Goal: Task Accomplishment & Management: Complete application form

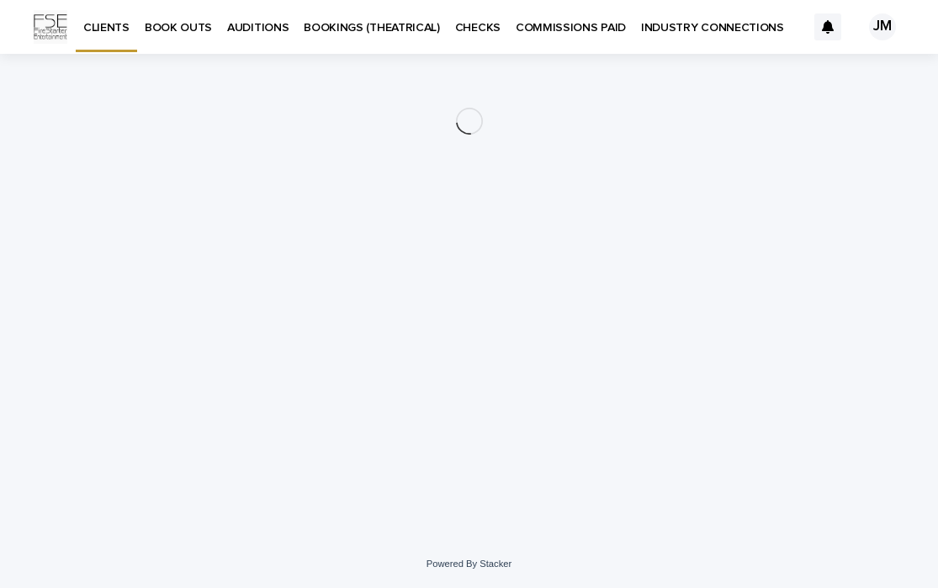
click at [662, 26] on p "INDUSTRY CONNECTIONS" at bounding box center [712, 17] width 143 height 35
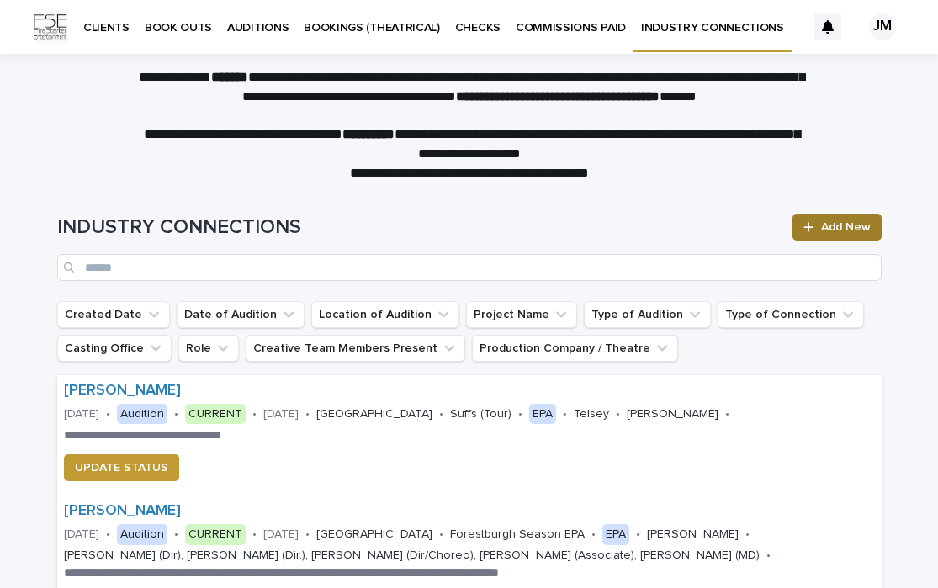
click at [842, 227] on span "Add New" at bounding box center [846, 227] width 50 height 12
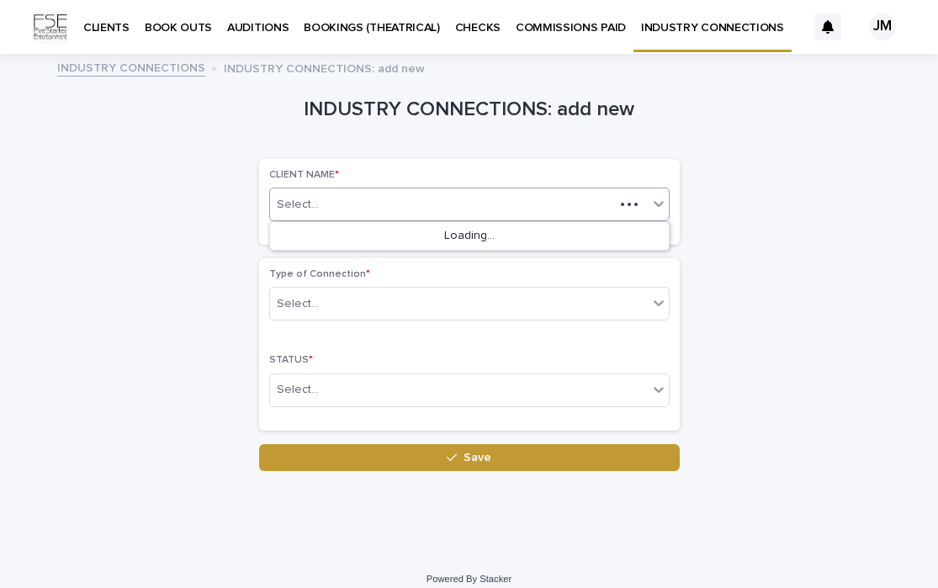
click at [385, 210] on div "Select..." at bounding box center [442, 205] width 344 height 28
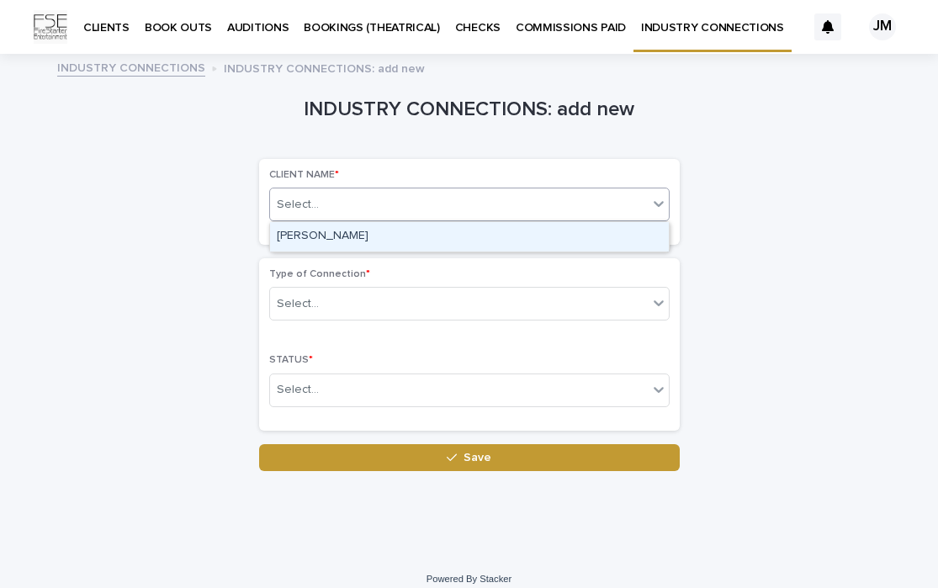
click at [402, 232] on div "[PERSON_NAME]" at bounding box center [469, 236] width 399 height 29
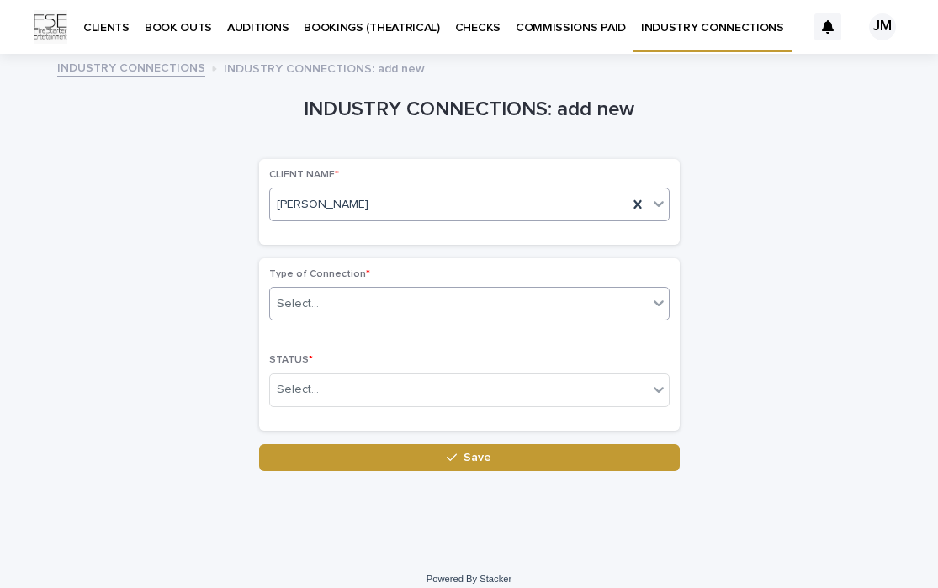
click at [649, 301] on div at bounding box center [659, 303] width 20 height 30
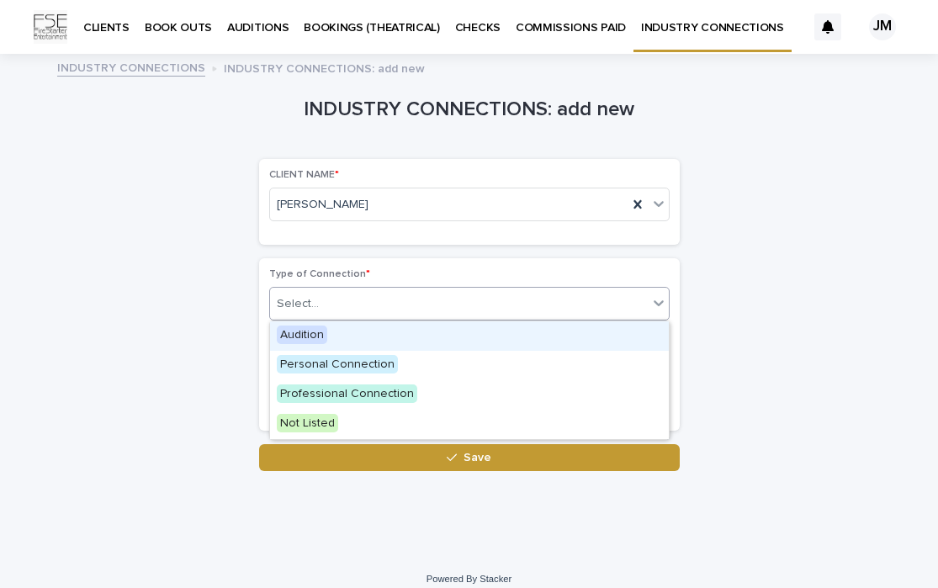
click at [301, 338] on span "Audition" at bounding box center [302, 335] width 50 height 19
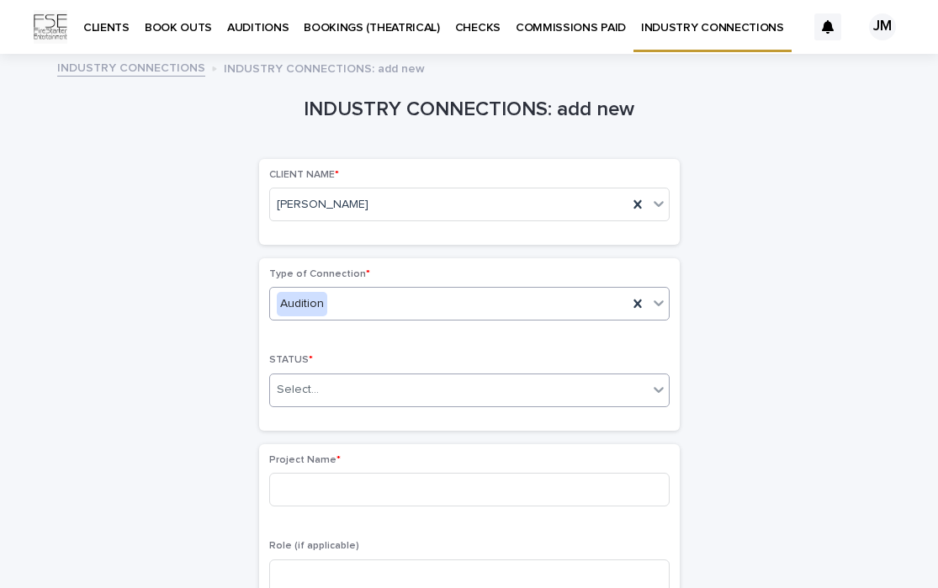
click at [651, 396] on icon at bounding box center [659, 389] width 17 height 17
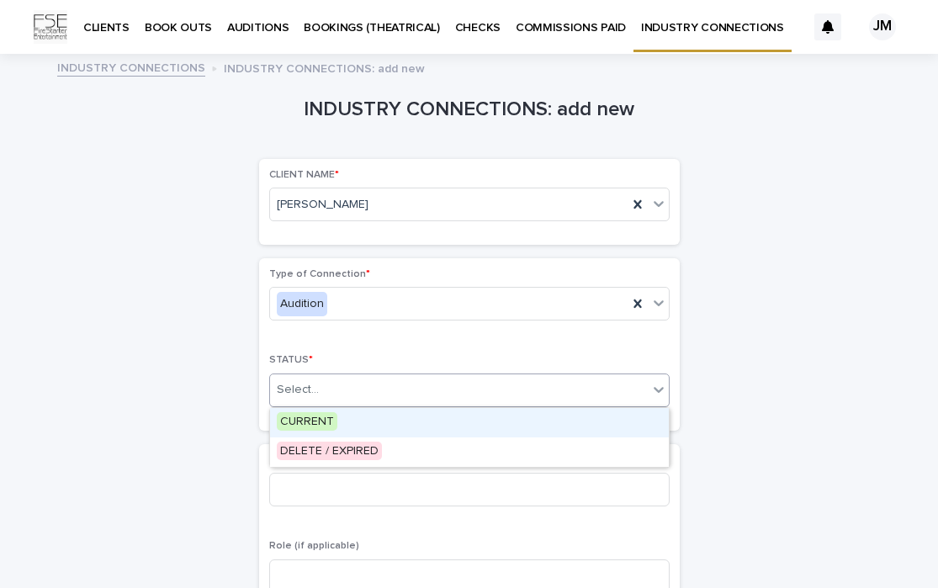
click at [316, 417] on span "CURRENT" at bounding box center [307, 421] width 61 height 19
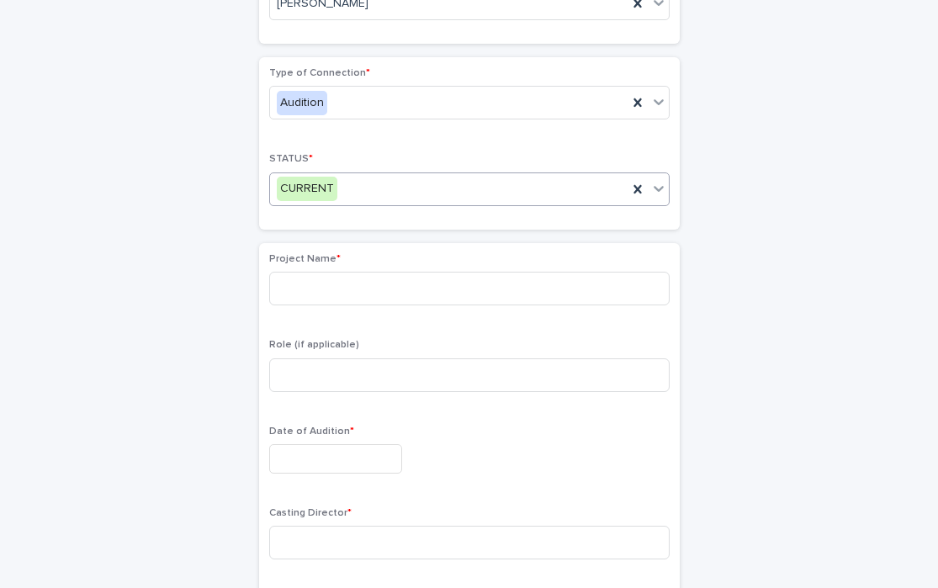
scroll to position [212, 0]
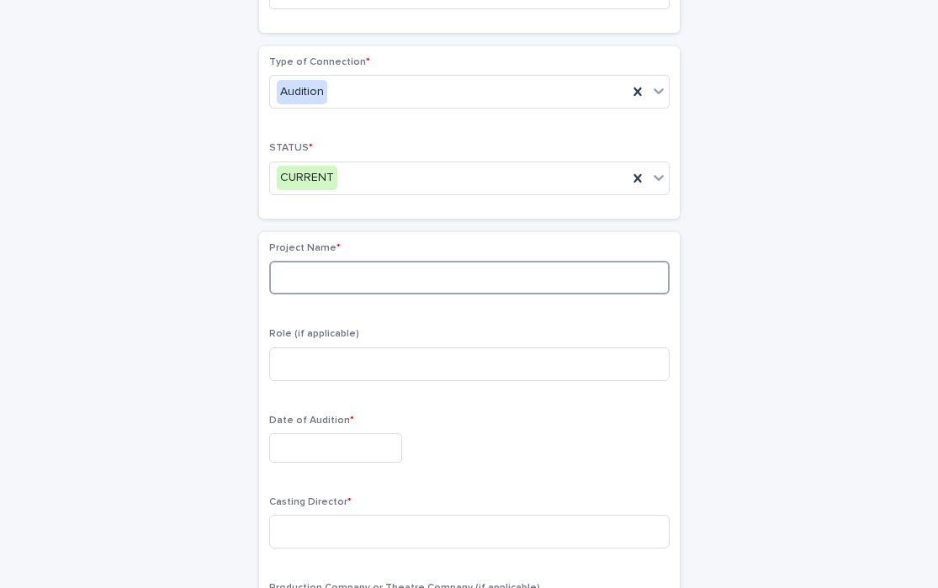
click at [353, 272] on input at bounding box center [469, 278] width 401 height 34
type input "********"
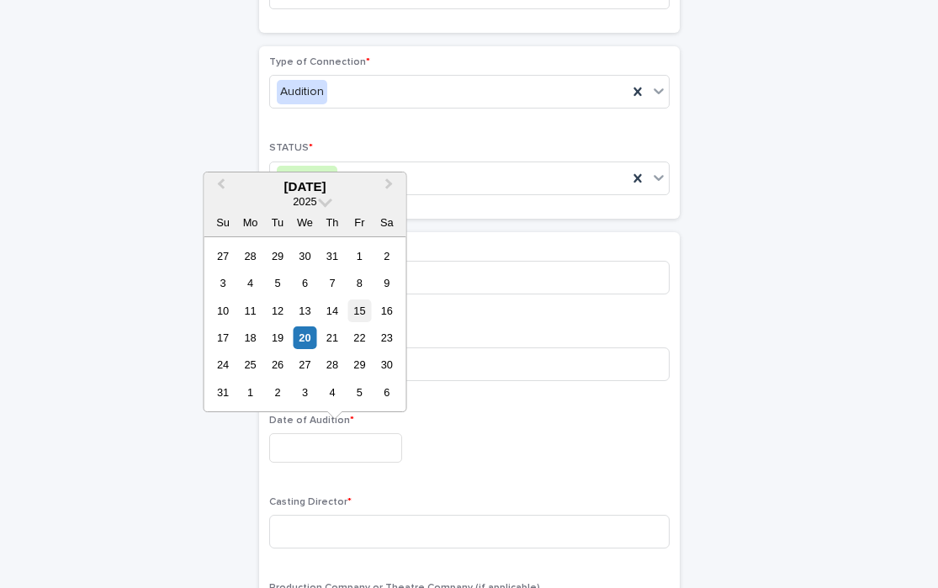
click at [356, 310] on div "15" at bounding box center [359, 311] width 23 height 23
type input "**********"
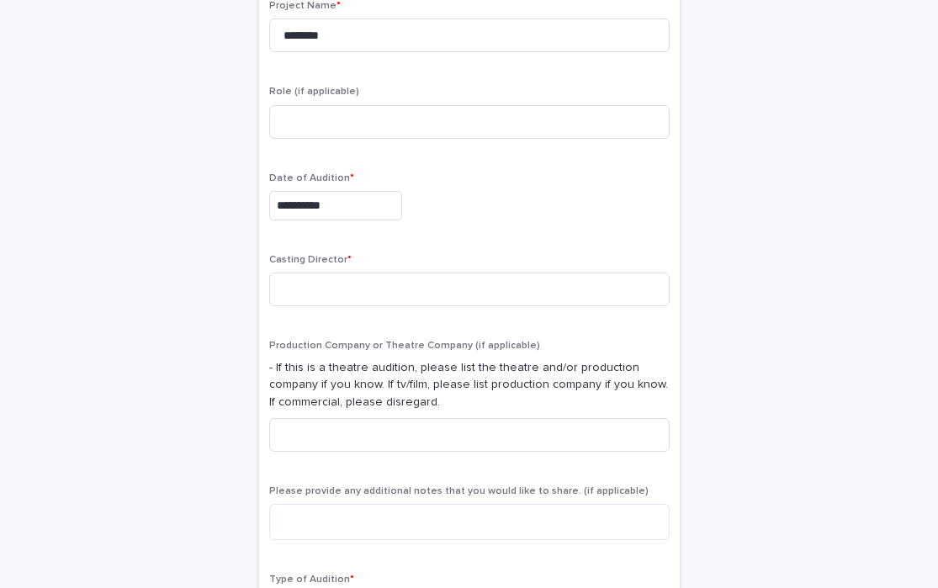
scroll to position [538, 0]
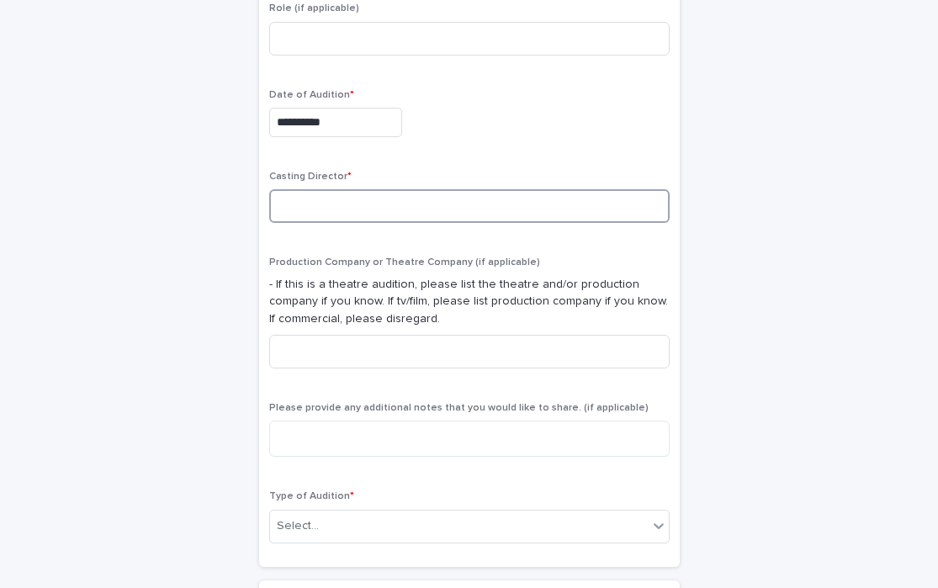
click at [361, 201] on input at bounding box center [469, 206] width 401 height 34
type input "**********"
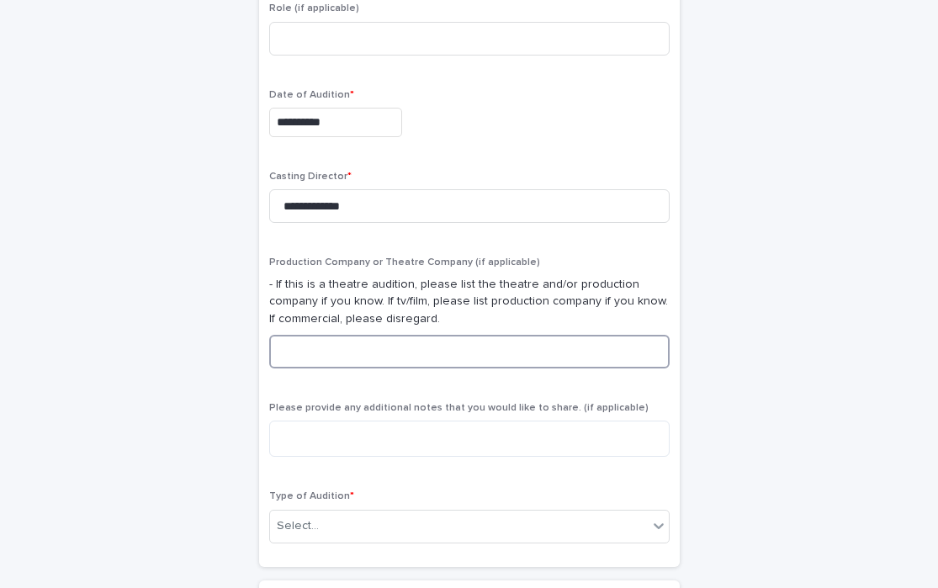
click at [445, 339] on input at bounding box center [469, 352] width 401 height 34
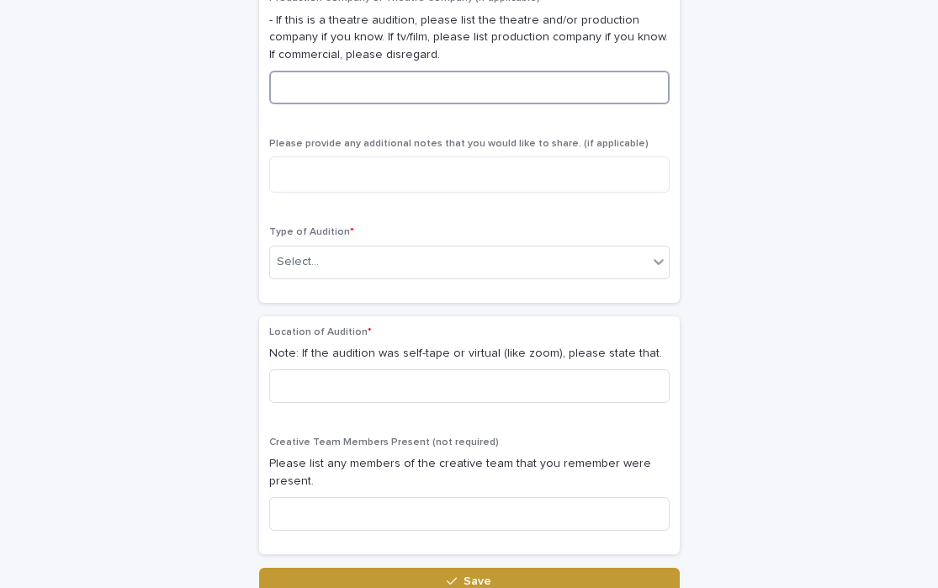
scroll to position [817, 0]
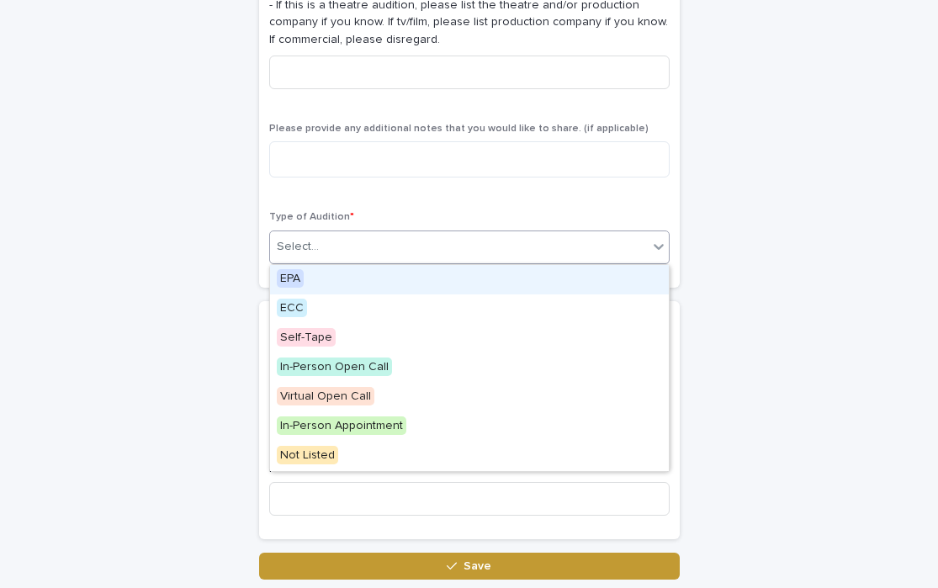
click at [460, 252] on div "Select..." at bounding box center [459, 247] width 378 height 28
click at [295, 281] on span "EPA" at bounding box center [290, 278] width 27 height 19
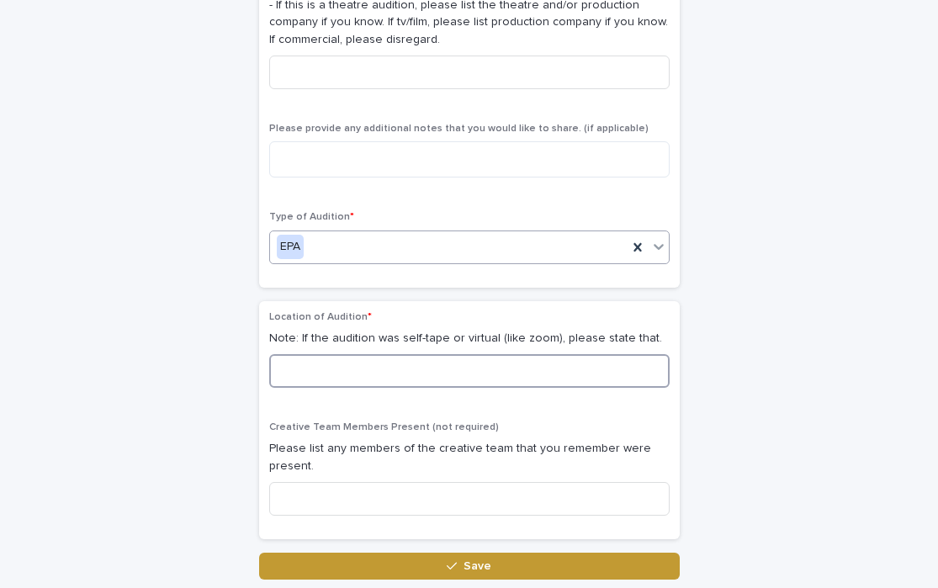
click at [329, 375] on input at bounding box center [469, 371] width 401 height 34
type input "*"
type input "***"
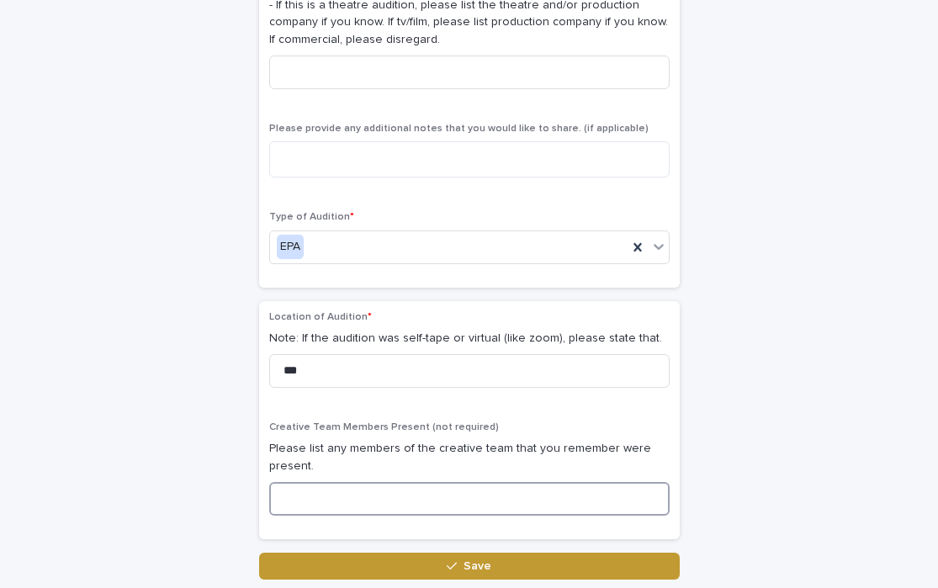
click at [350, 502] on input at bounding box center [469, 499] width 401 height 34
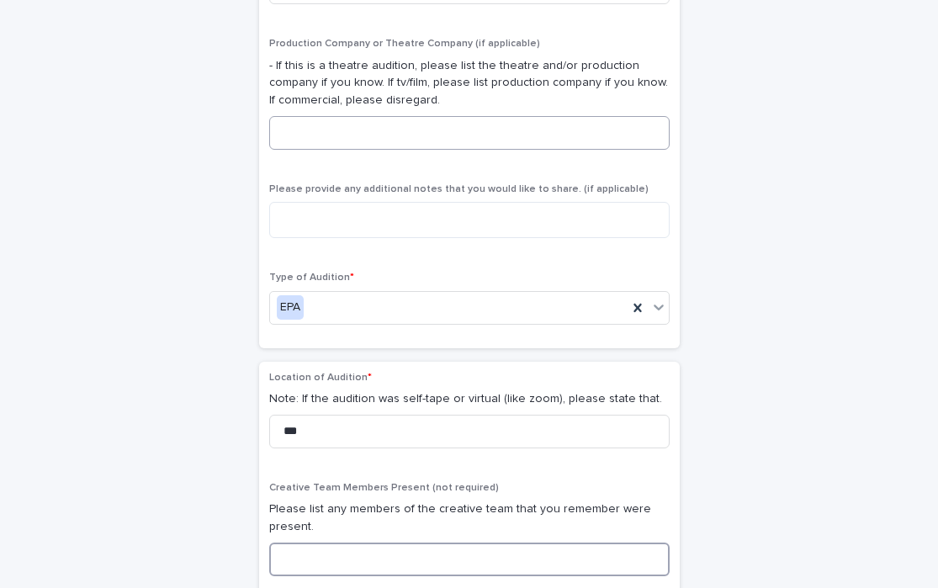
scroll to position [747, 0]
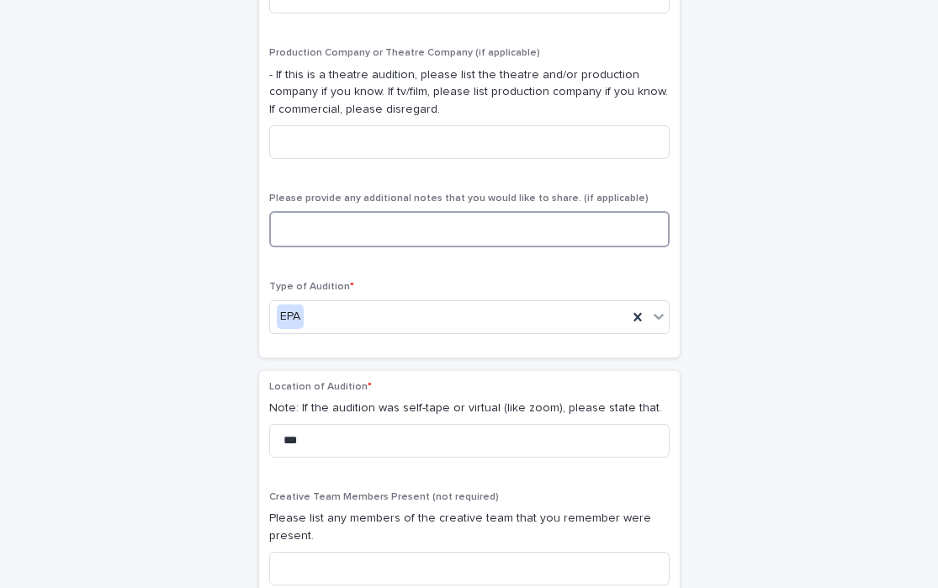
click at [414, 229] on textarea at bounding box center [469, 229] width 401 height 36
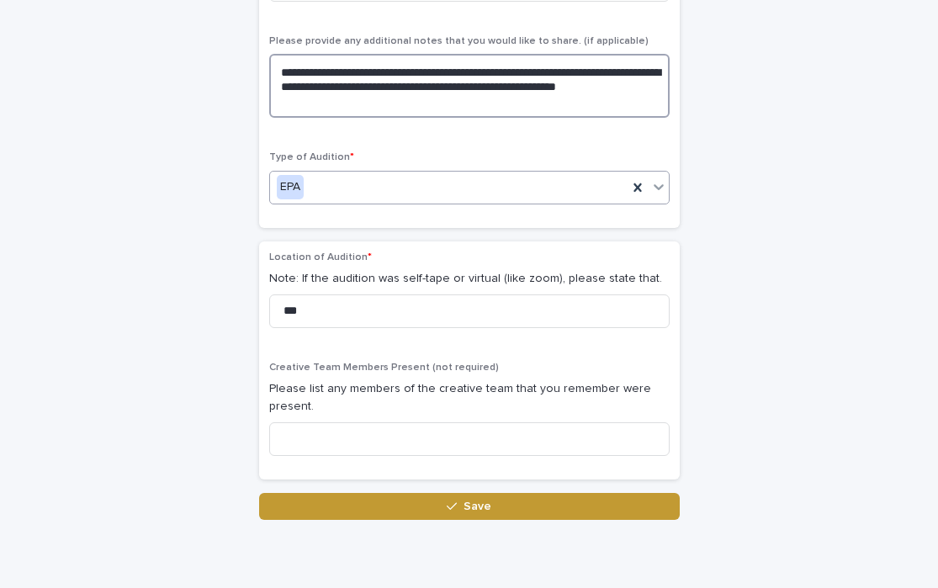
scroll to position [969, 0]
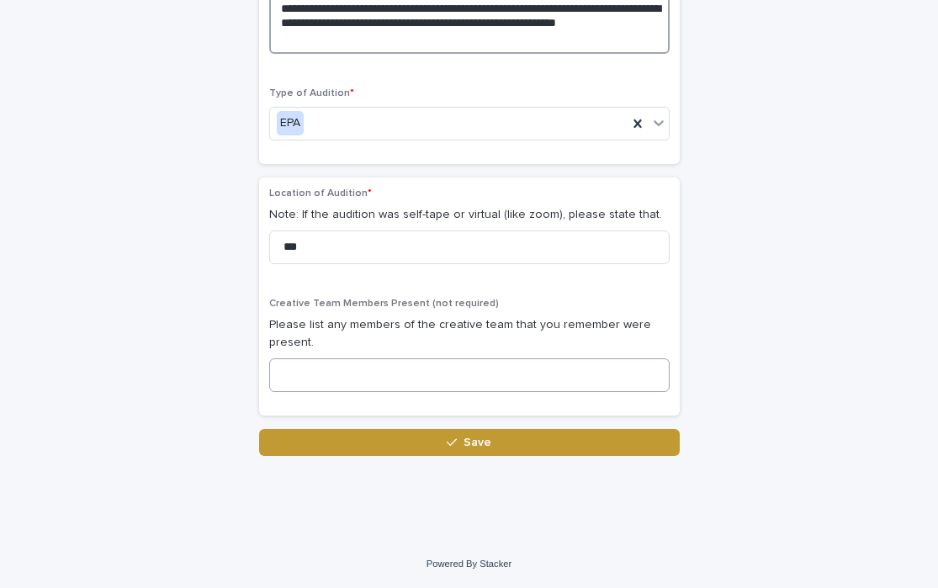
type textarea "**********"
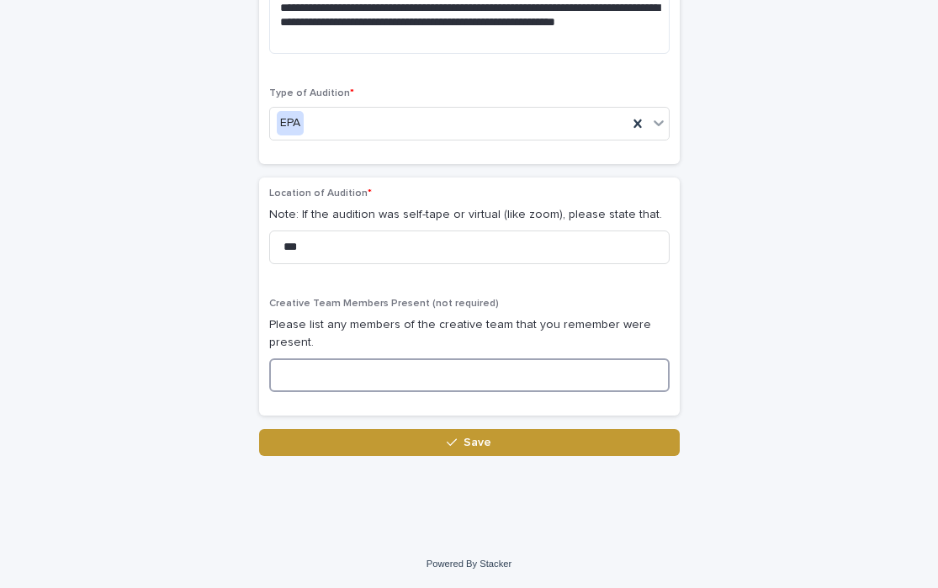
click at [365, 368] on input at bounding box center [469, 376] width 401 height 34
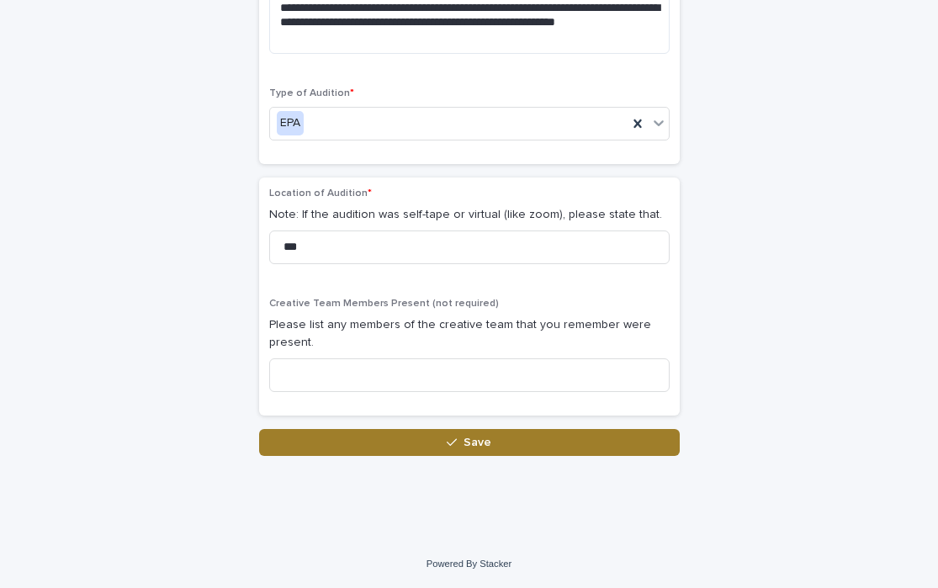
click at [484, 445] on span "Save" at bounding box center [478, 443] width 28 height 12
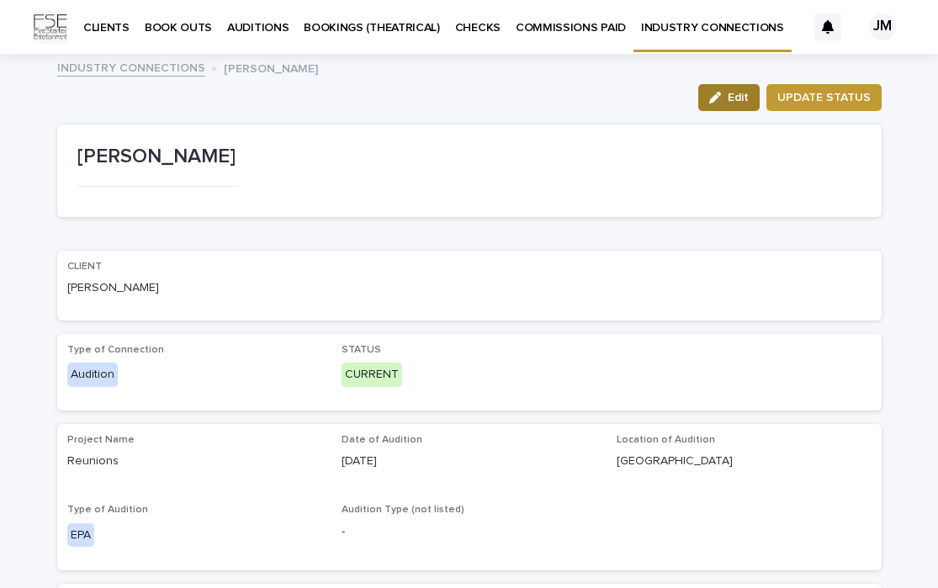
click at [717, 99] on icon "button" at bounding box center [715, 98] width 12 height 12
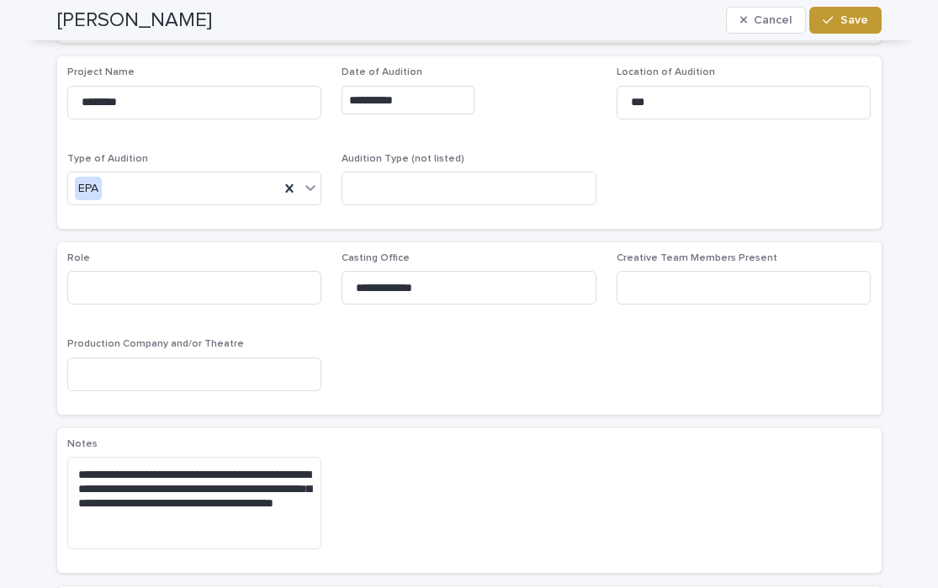
scroll to position [389, 0]
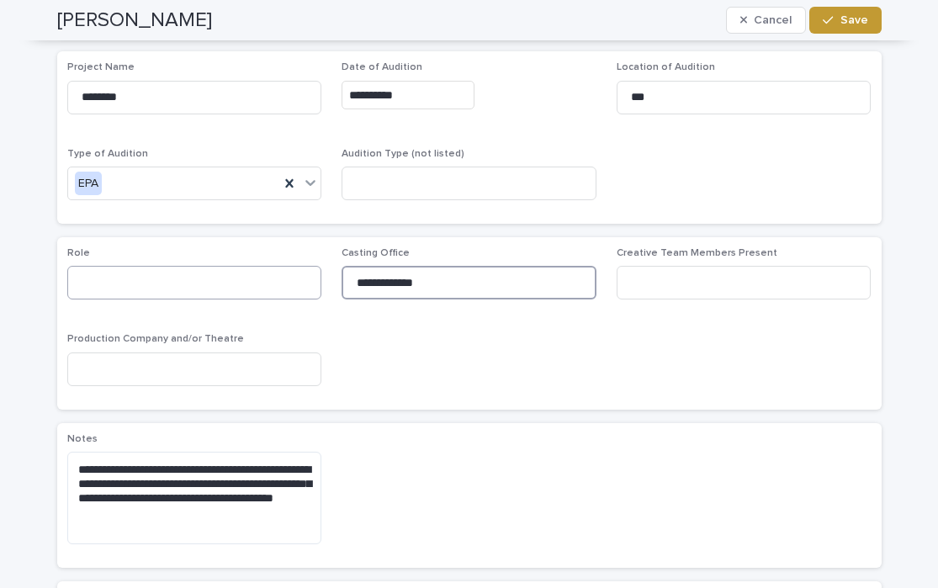
drag, startPoint x: 493, startPoint y: 296, endPoint x: 233, endPoint y: 289, distance: 260.2
click at [233, 290] on div "**********" at bounding box center [469, 323] width 805 height 152
drag, startPoint x: 465, startPoint y: 288, endPoint x: 258, endPoint y: 280, distance: 207.2
click at [257, 280] on div "**********" at bounding box center [469, 323] width 805 height 152
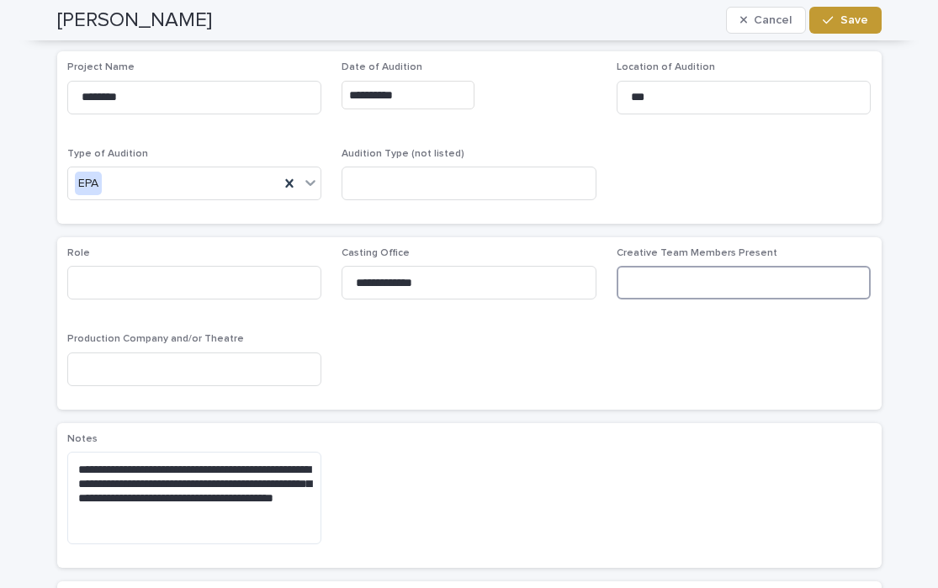
click at [656, 284] on input at bounding box center [744, 283] width 255 height 34
paste input "**********"
type input "**********"
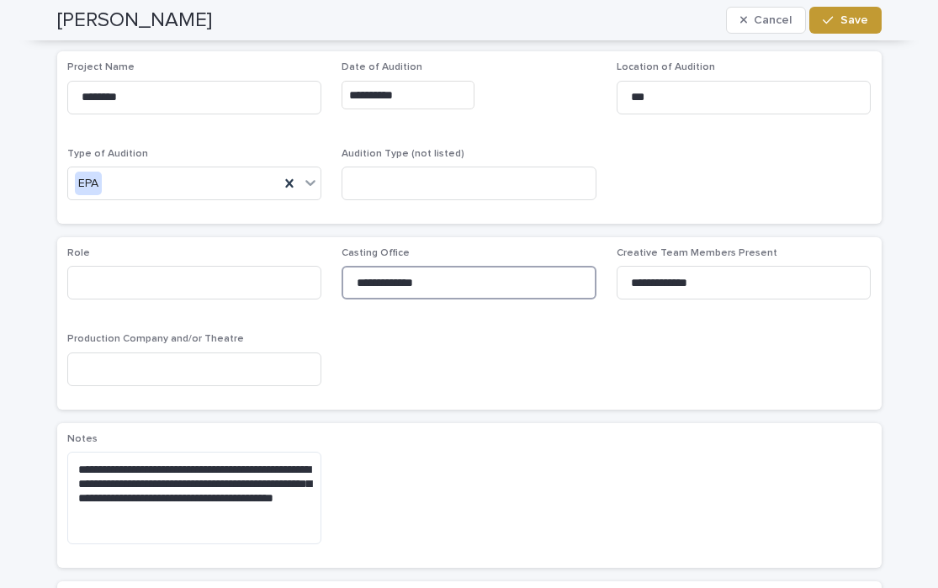
drag, startPoint x: 499, startPoint y: 281, endPoint x: 237, endPoint y: 263, distance: 262.3
click at [237, 263] on div "**********" at bounding box center [469, 323] width 805 height 152
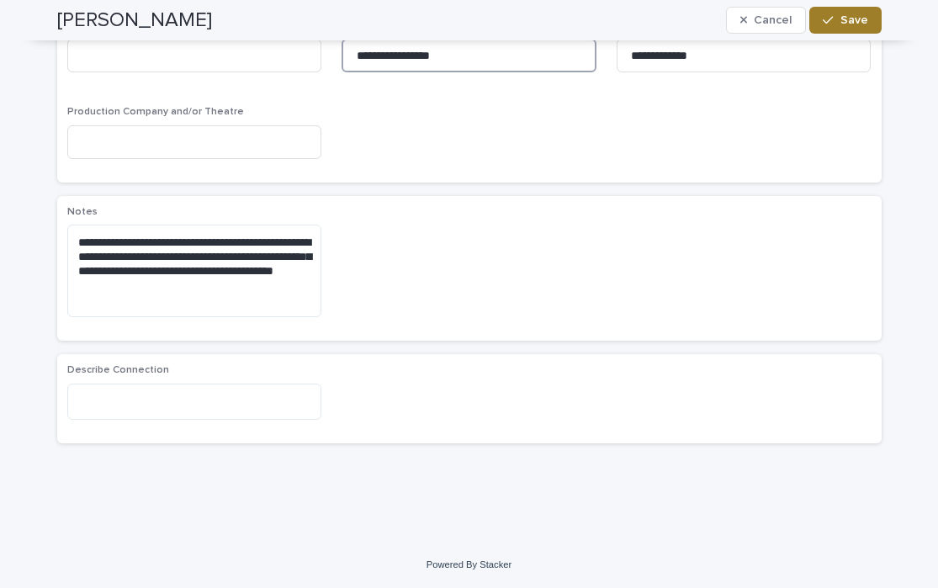
type input "**********"
click at [854, 14] on span "Save" at bounding box center [855, 20] width 28 height 12
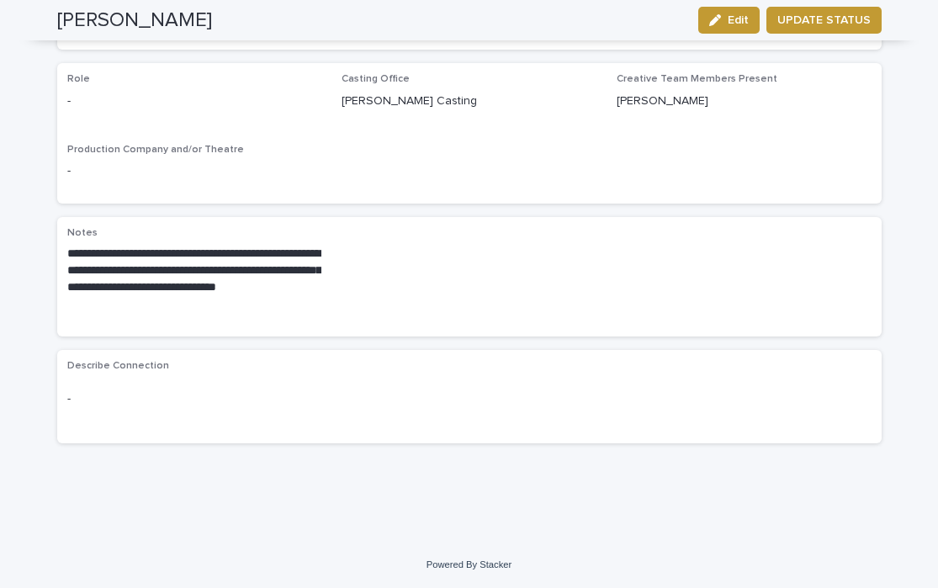
scroll to position [0, 0]
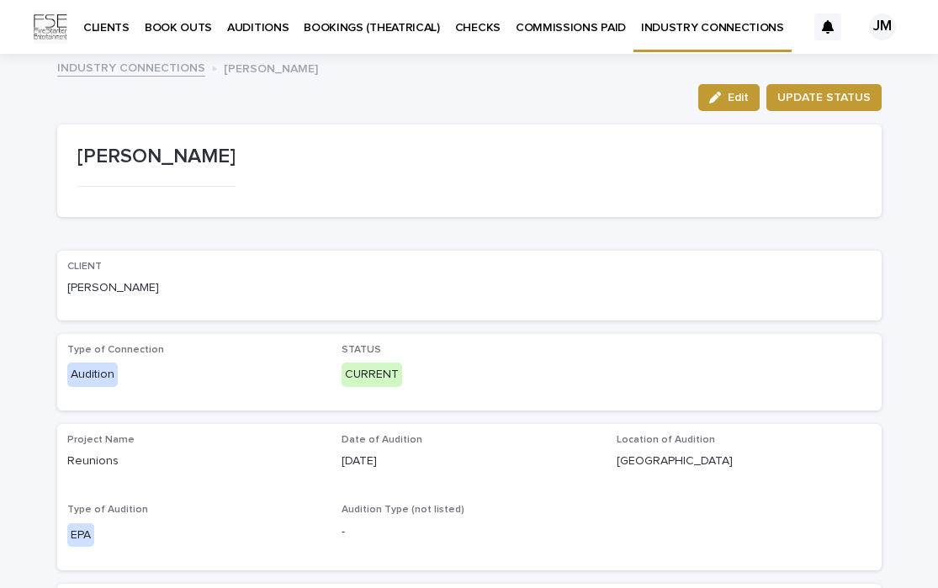
click at [670, 23] on p "INDUSTRY CONNECTIONS" at bounding box center [712, 17] width 143 height 35
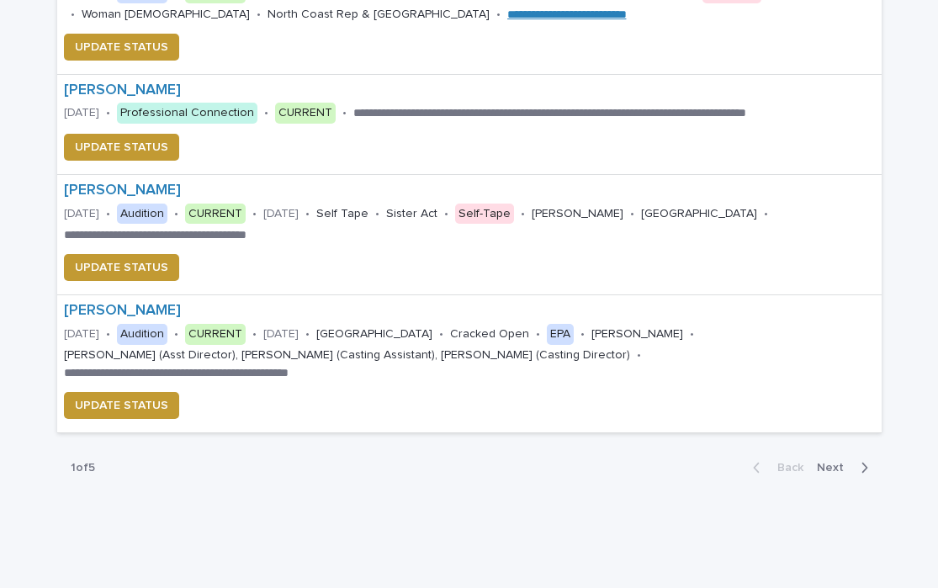
scroll to position [1174, 0]
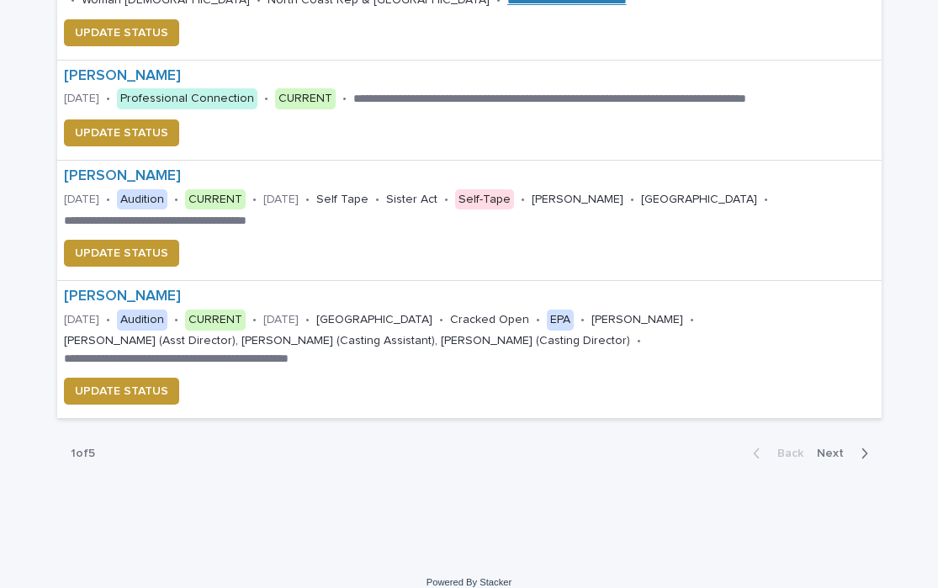
click at [834, 448] on span "Next" at bounding box center [835, 454] width 37 height 12
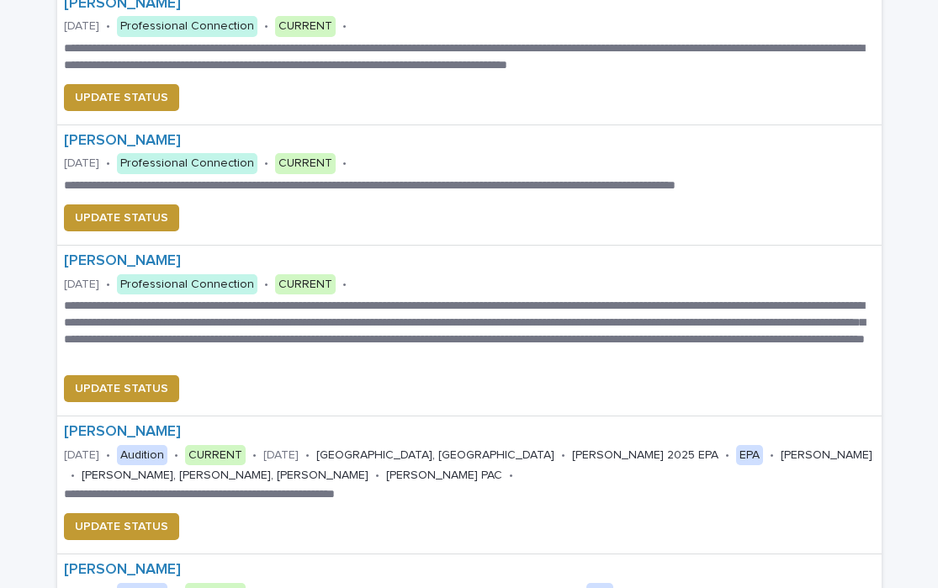
scroll to position [1266, 0]
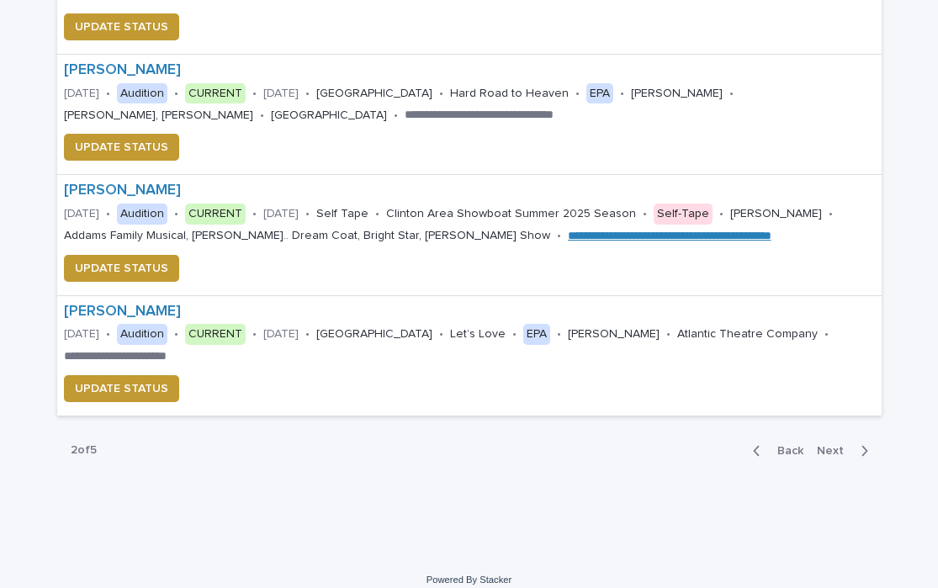
click at [796, 445] on span "Back" at bounding box center [786, 451] width 36 height 12
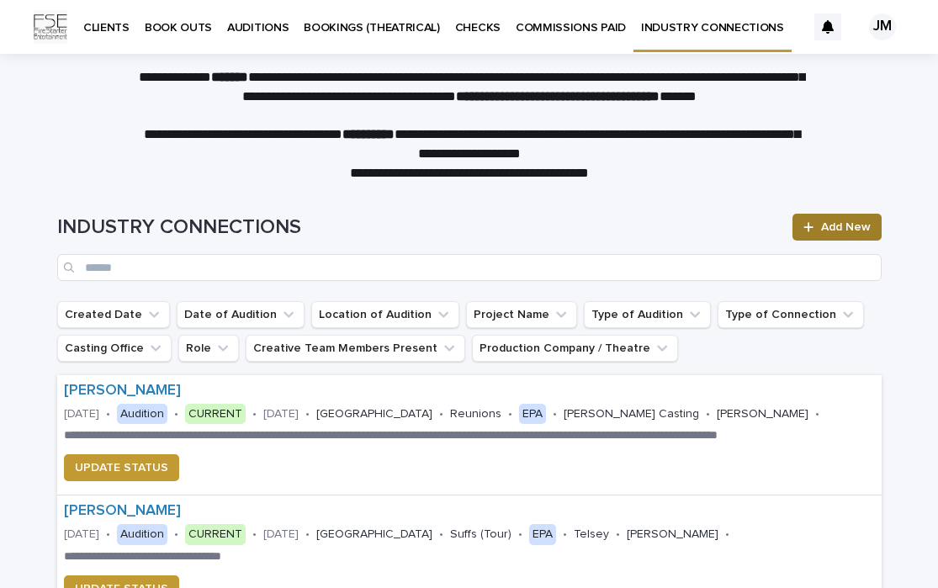
click at [855, 226] on span "Add New" at bounding box center [846, 227] width 50 height 12
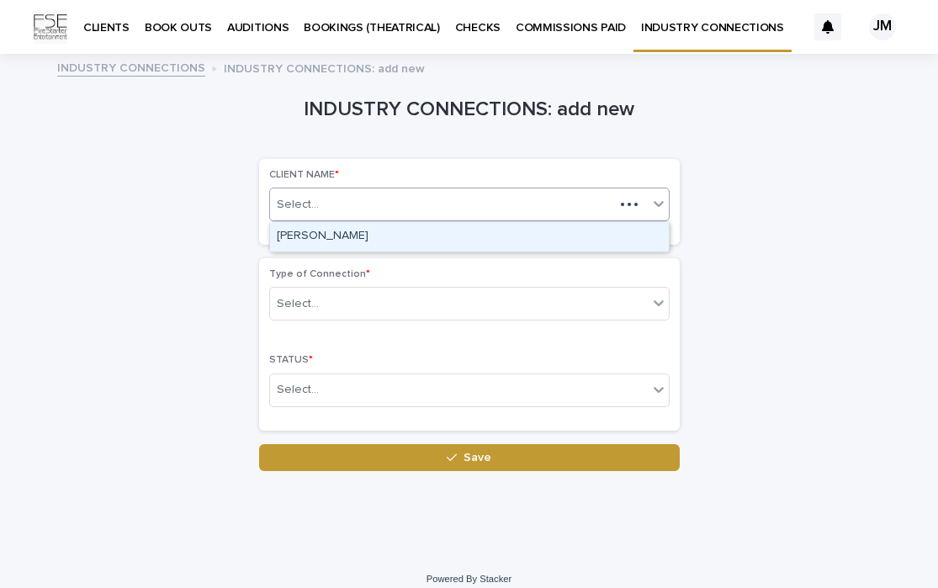
click at [499, 196] on div "Select..." at bounding box center [442, 205] width 344 height 28
click at [474, 233] on div "[PERSON_NAME]" at bounding box center [469, 236] width 399 height 29
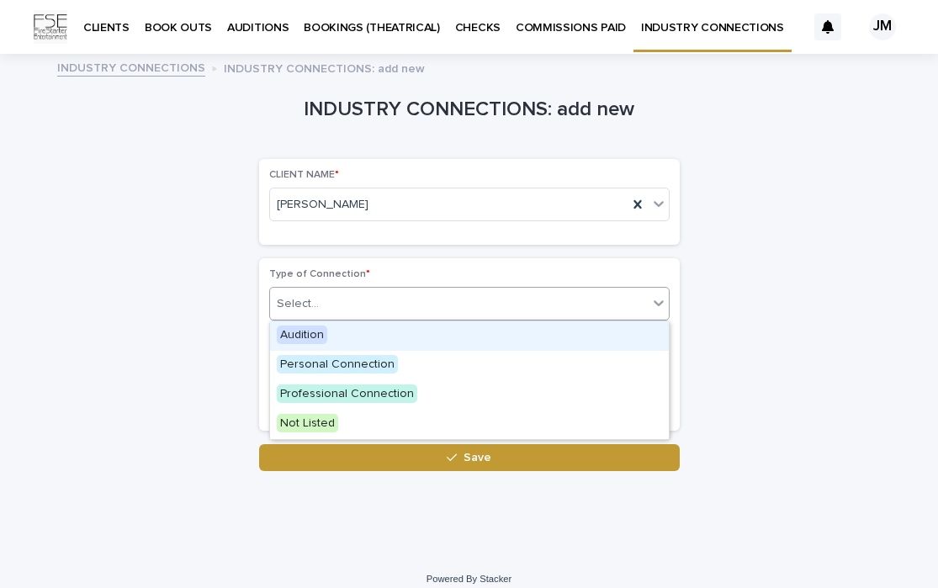
click at [466, 308] on div "Select..." at bounding box center [459, 304] width 378 height 28
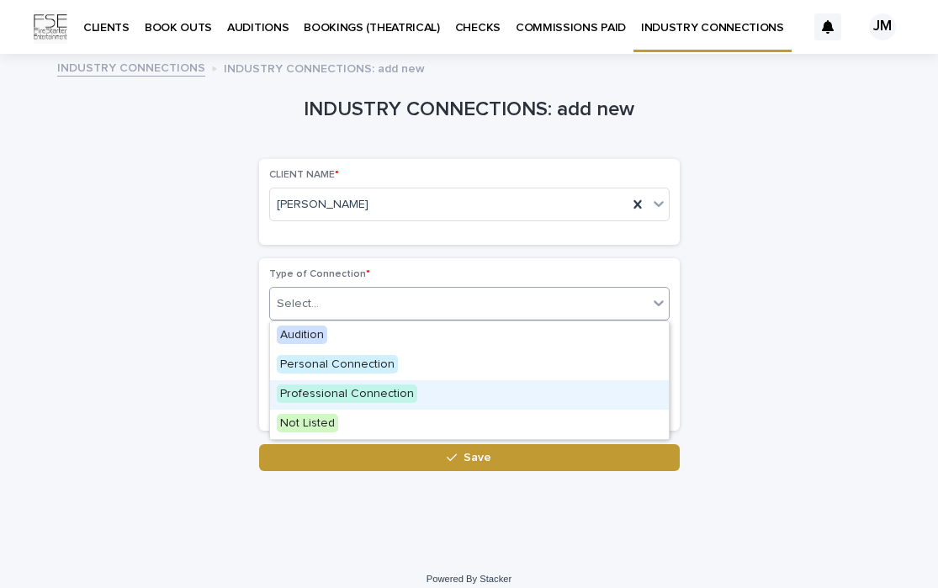
click at [381, 393] on span "Professional Connection" at bounding box center [347, 394] width 141 height 19
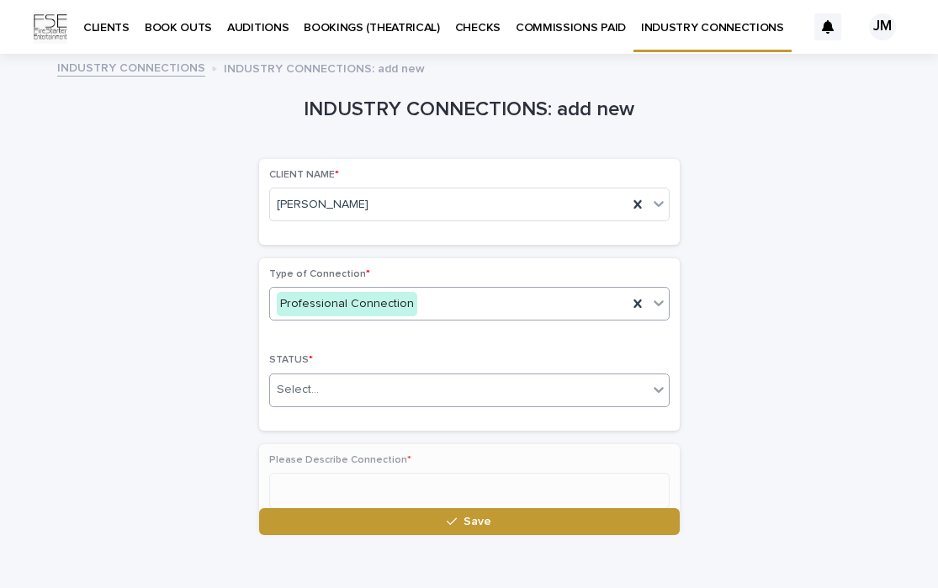
click at [363, 392] on div "Select..." at bounding box center [459, 390] width 378 height 28
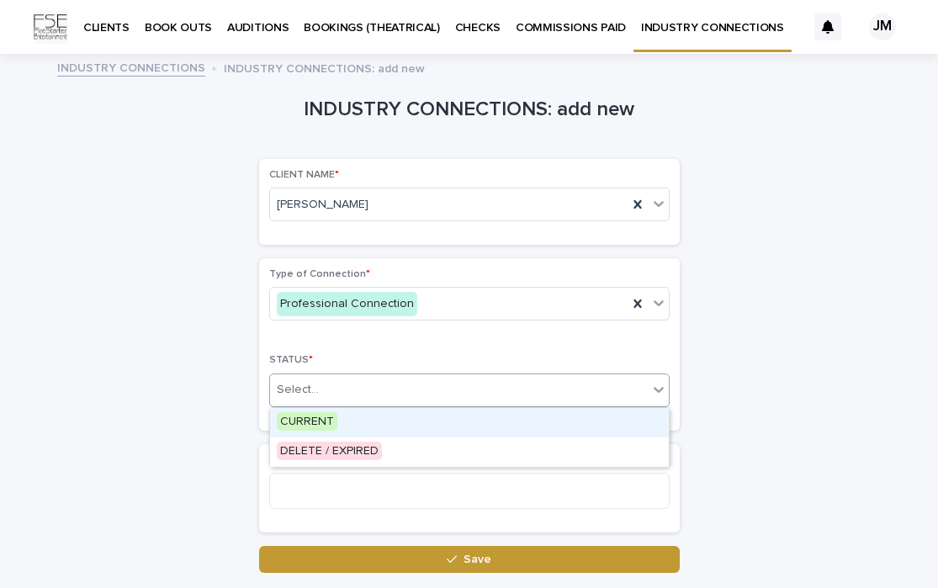
click at [321, 423] on span "CURRENT" at bounding box center [307, 421] width 61 height 19
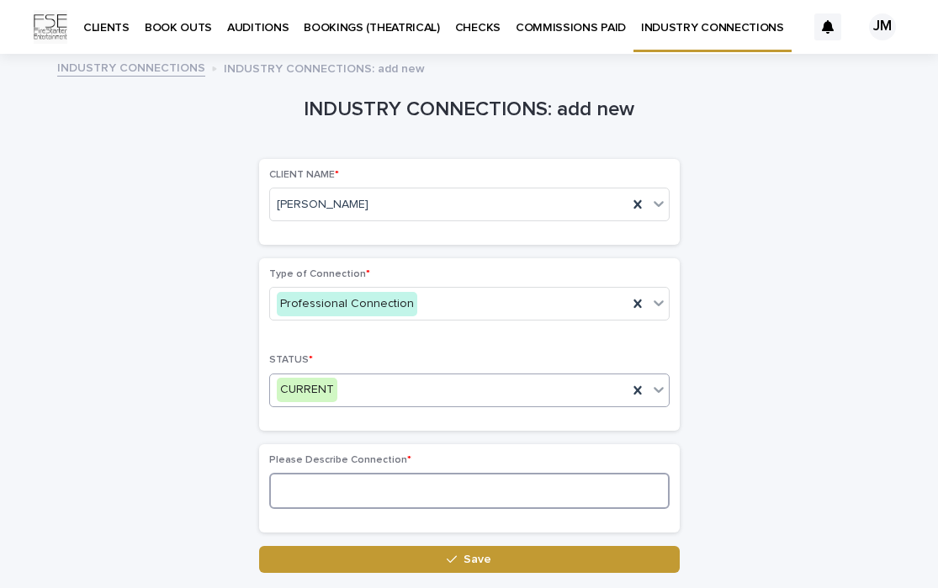
click at [336, 488] on textarea at bounding box center [469, 491] width 401 height 36
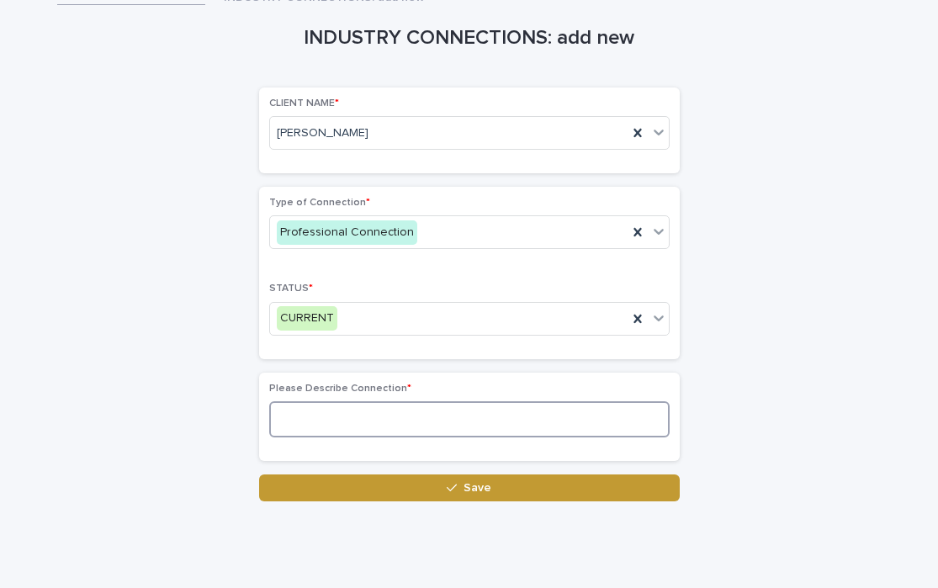
scroll to position [117, 0]
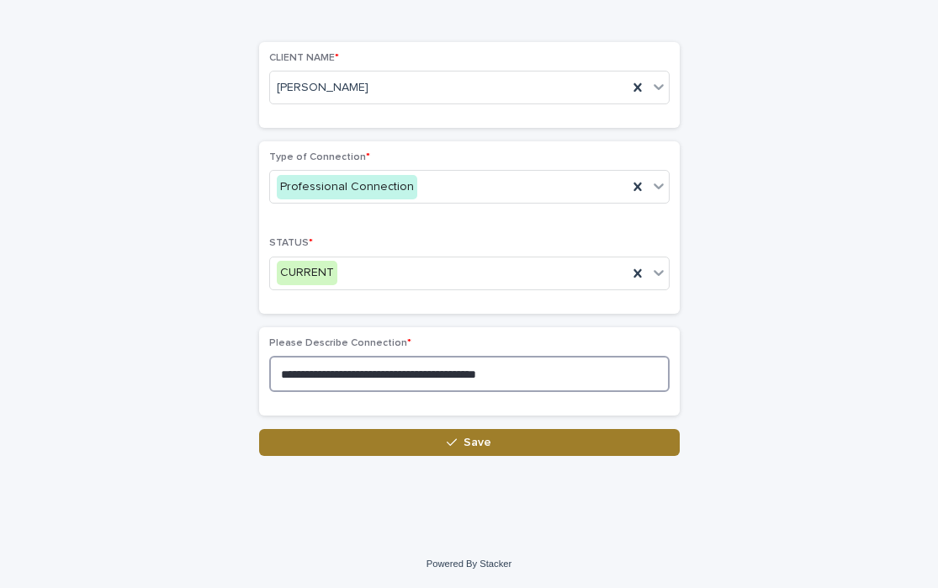
type textarea "**********"
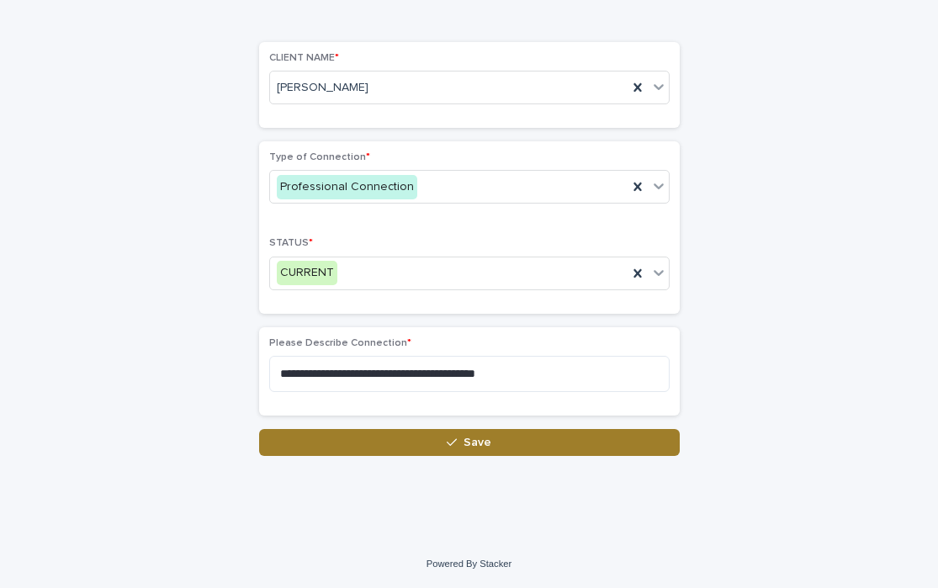
click at [493, 440] on button "Save" at bounding box center [469, 442] width 421 height 27
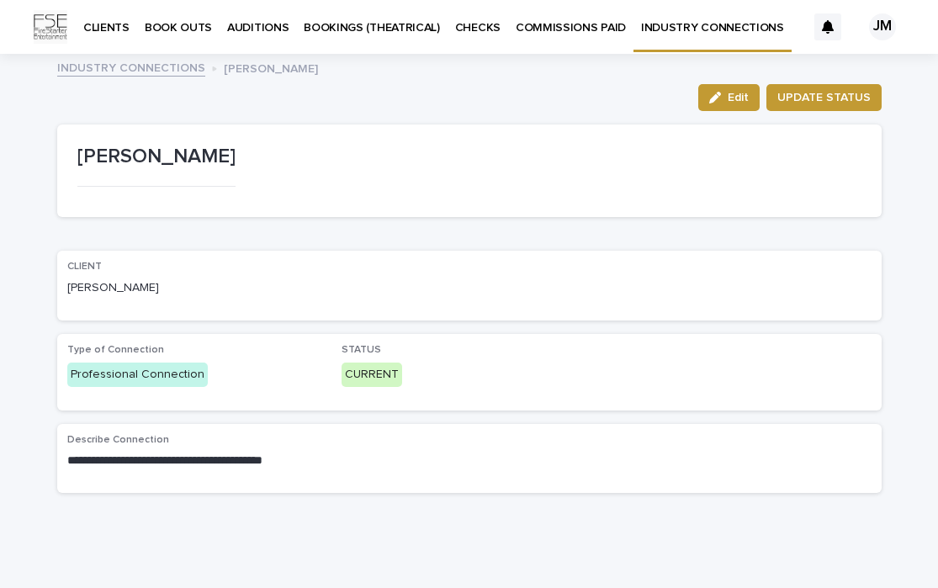
click at [677, 27] on p "INDUSTRY CONNECTIONS" at bounding box center [712, 17] width 143 height 35
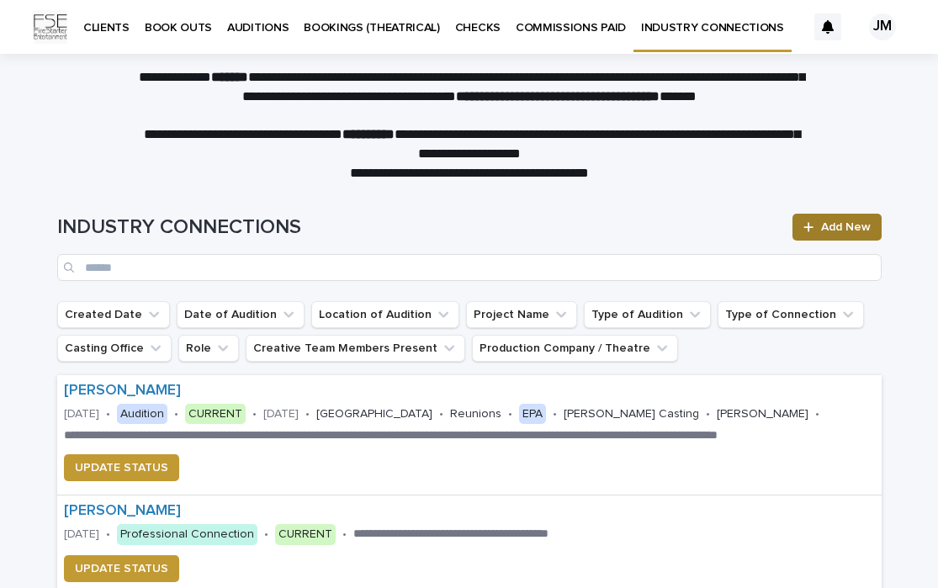
click at [859, 232] on span "Add New" at bounding box center [846, 227] width 50 height 12
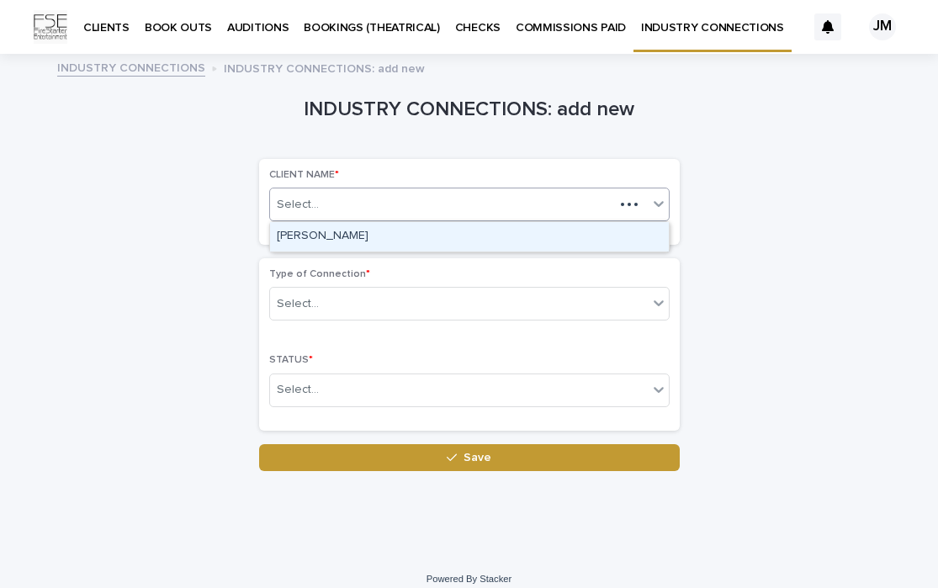
click at [346, 209] on div "Select..." at bounding box center [442, 205] width 344 height 28
click at [338, 236] on div "[PERSON_NAME]" at bounding box center [469, 236] width 399 height 29
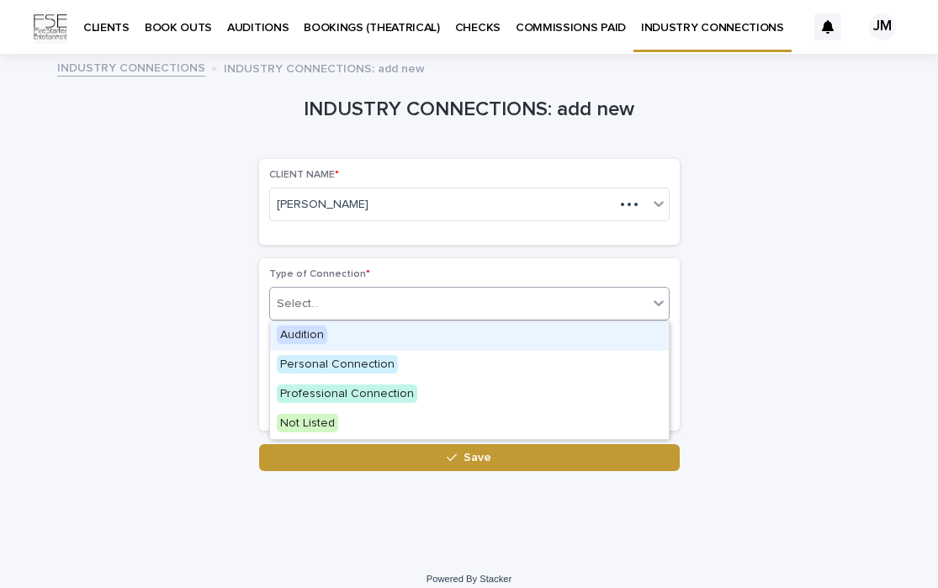
click at [339, 307] on div "Select..." at bounding box center [459, 304] width 378 height 28
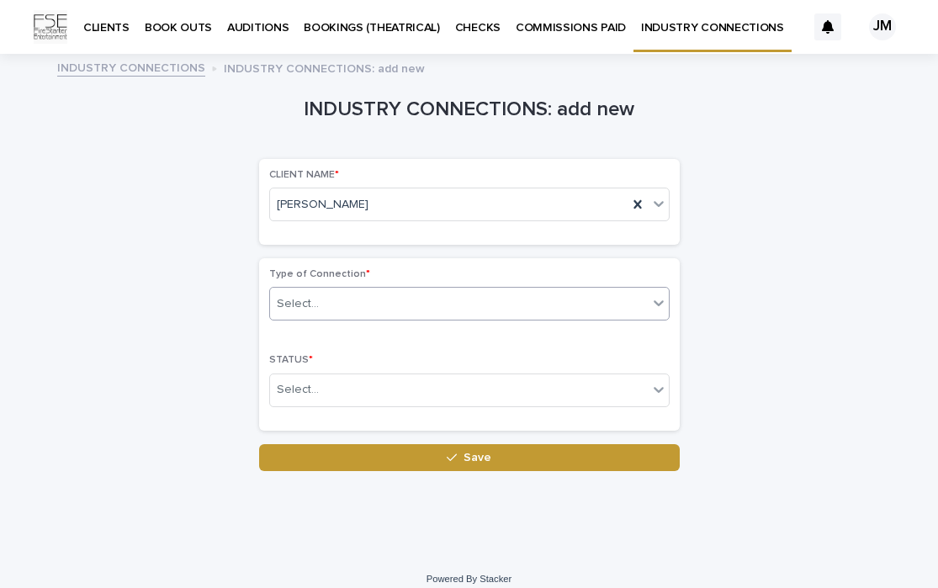
click at [337, 309] on div "Select..." at bounding box center [459, 304] width 378 height 28
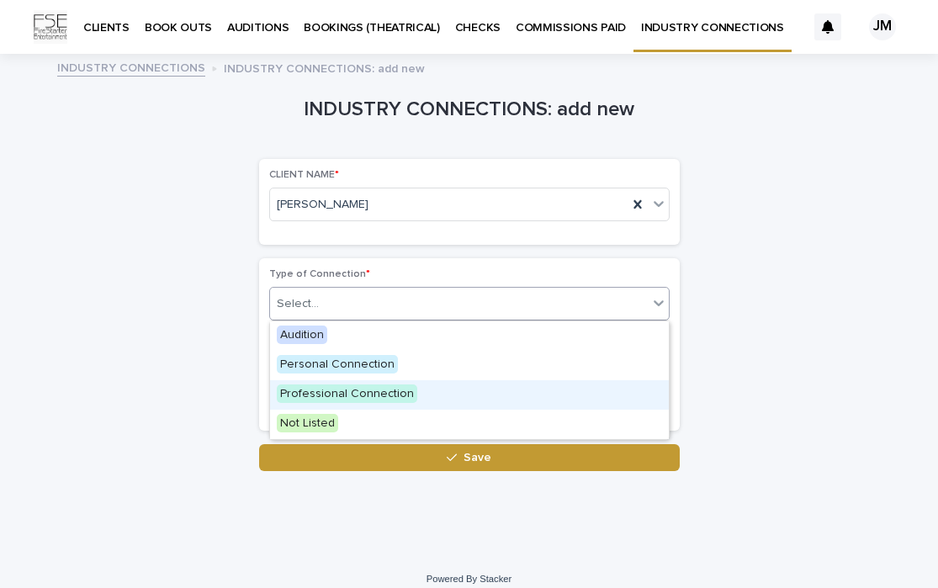
click at [332, 391] on span "Professional Connection" at bounding box center [347, 394] width 141 height 19
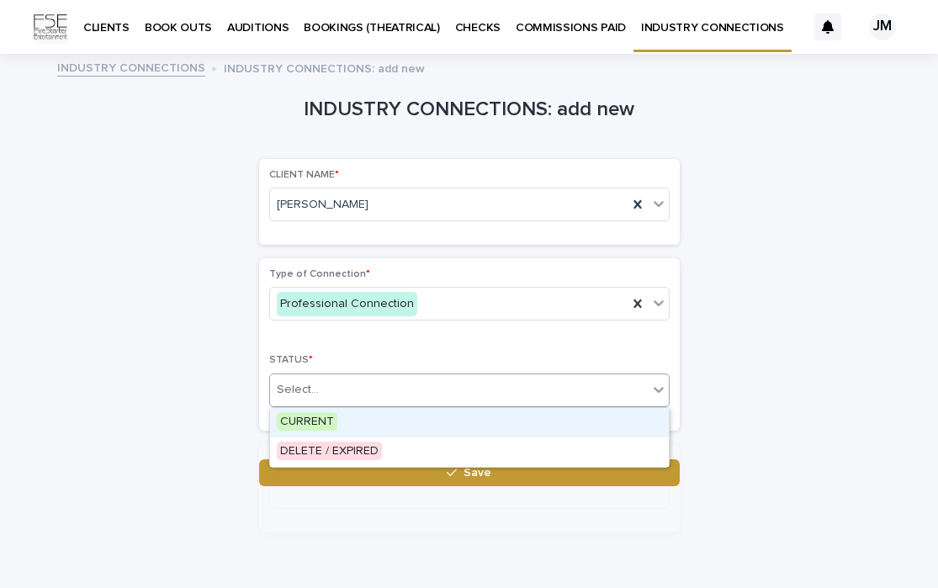
click at [332, 391] on div "Select..." at bounding box center [459, 390] width 378 height 28
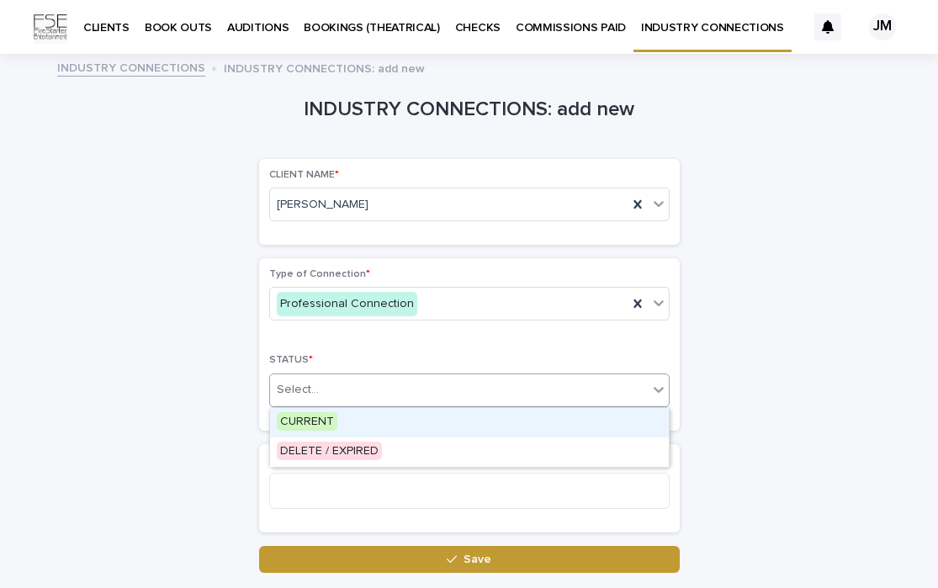
click at [322, 427] on span "CURRENT" at bounding box center [307, 421] width 61 height 19
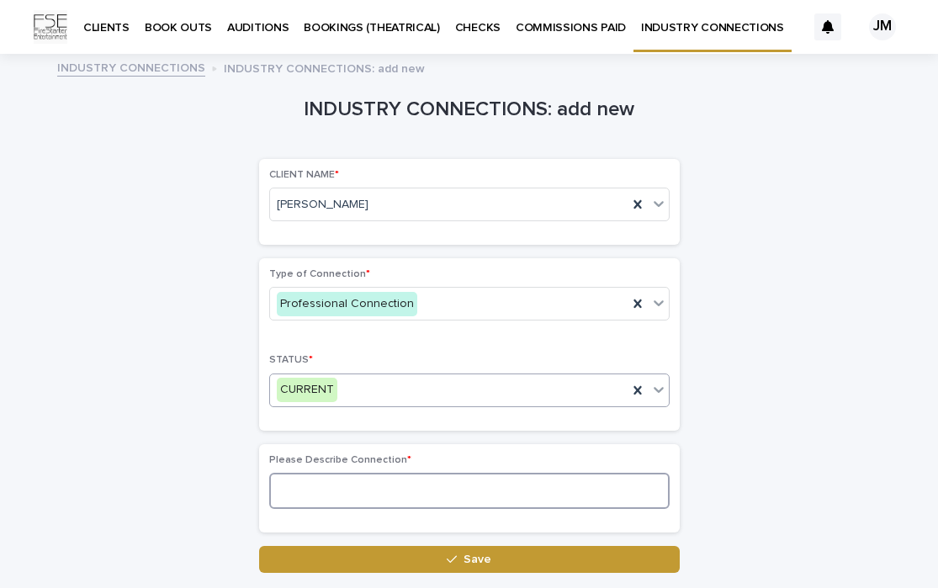
click at [328, 478] on textarea at bounding box center [469, 491] width 401 height 36
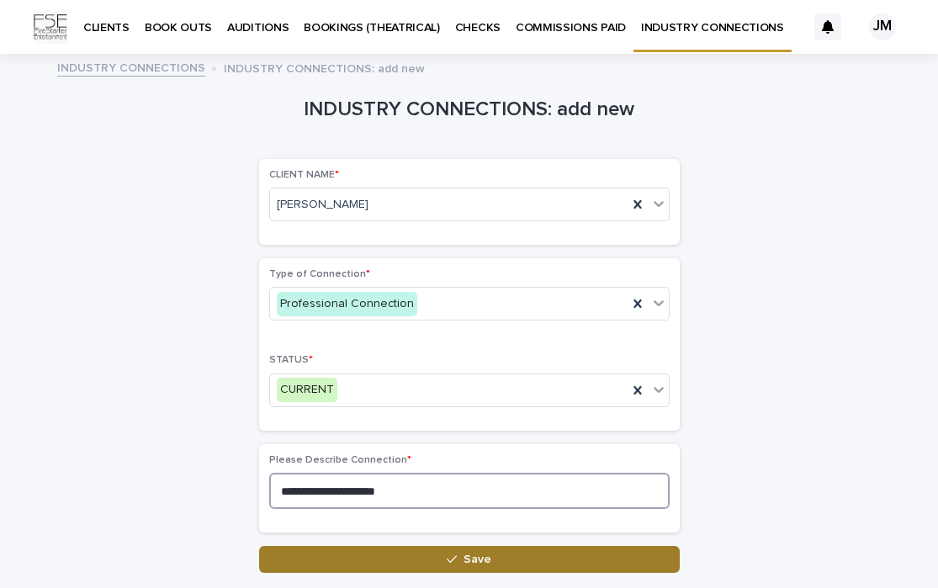
type textarea "**********"
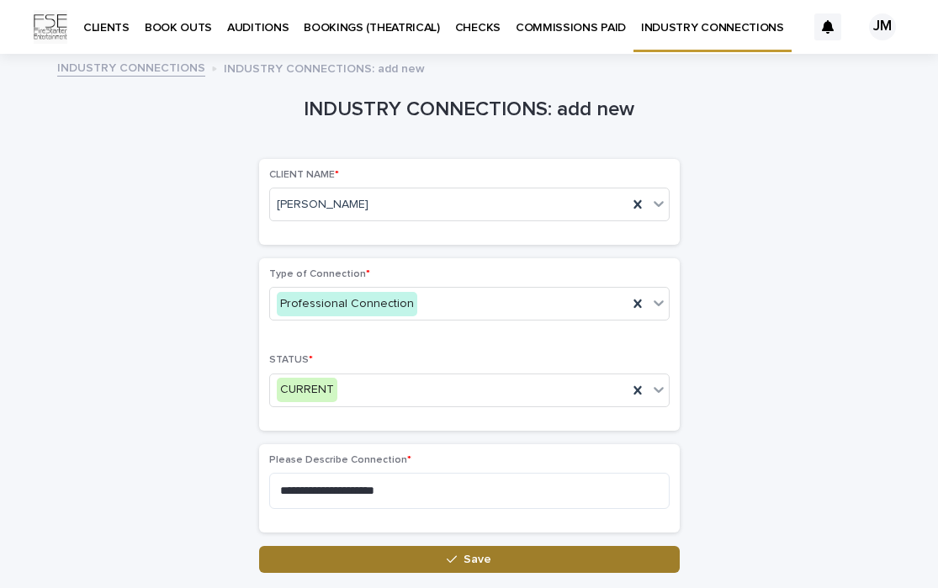
click at [439, 555] on button "Save" at bounding box center [469, 559] width 421 height 27
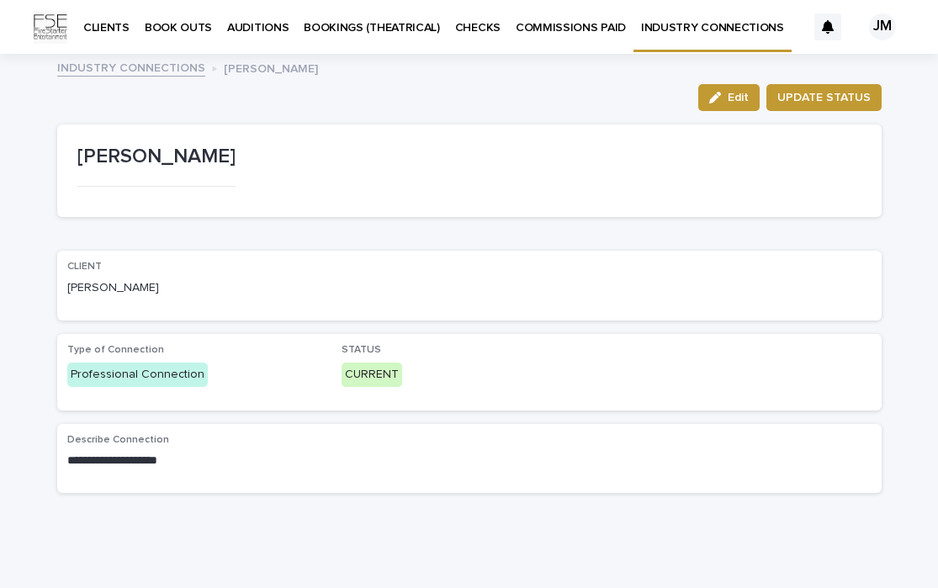
click at [698, 36] on link "INDUSTRY CONNECTIONS" at bounding box center [713, 25] width 158 height 50
